Goal: Find specific page/section: Find specific page/section

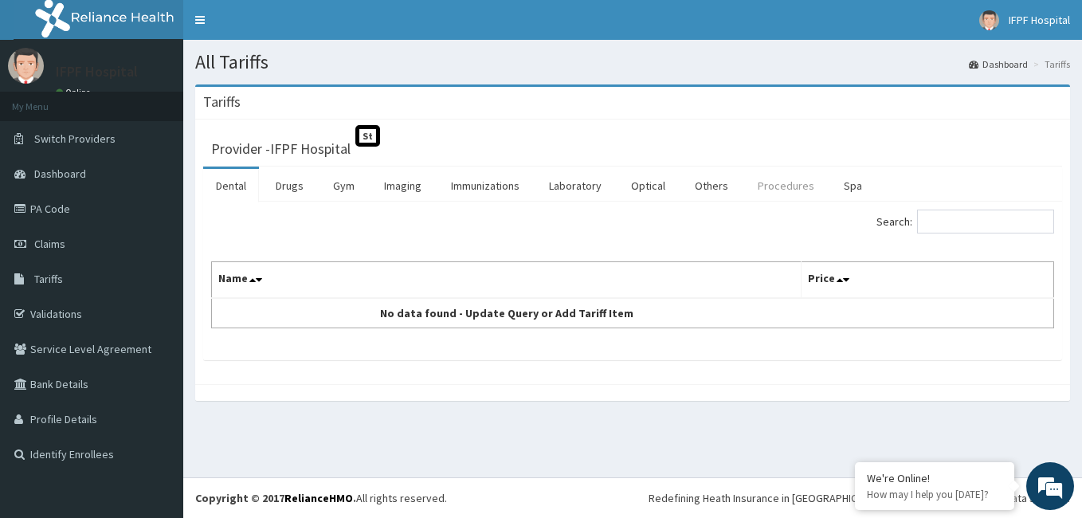
click at [783, 188] on link "Procedures" at bounding box center [786, 185] width 82 height 33
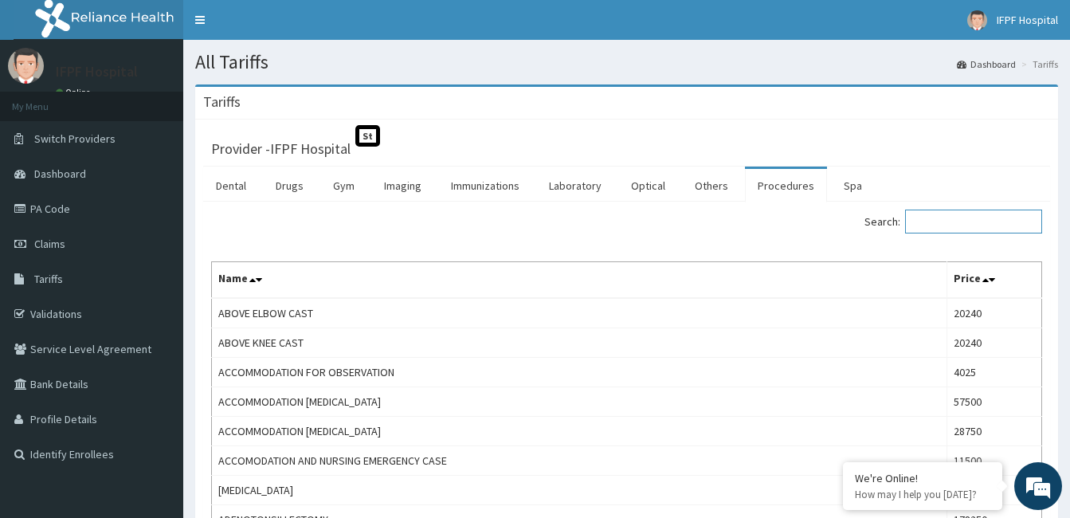
click at [998, 225] on input "Search:" at bounding box center [973, 221] width 137 height 24
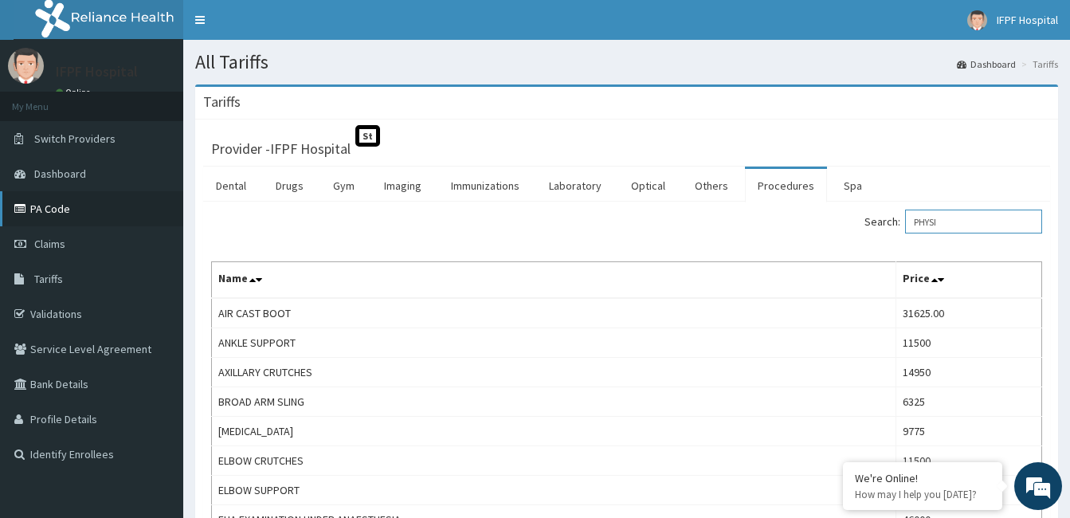
type input "PHYSI"
click at [42, 206] on link "PA Code" at bounding box center [91, 208] width 183 height 35
